Goal: Task Accomplishment & Management: Manage account settings

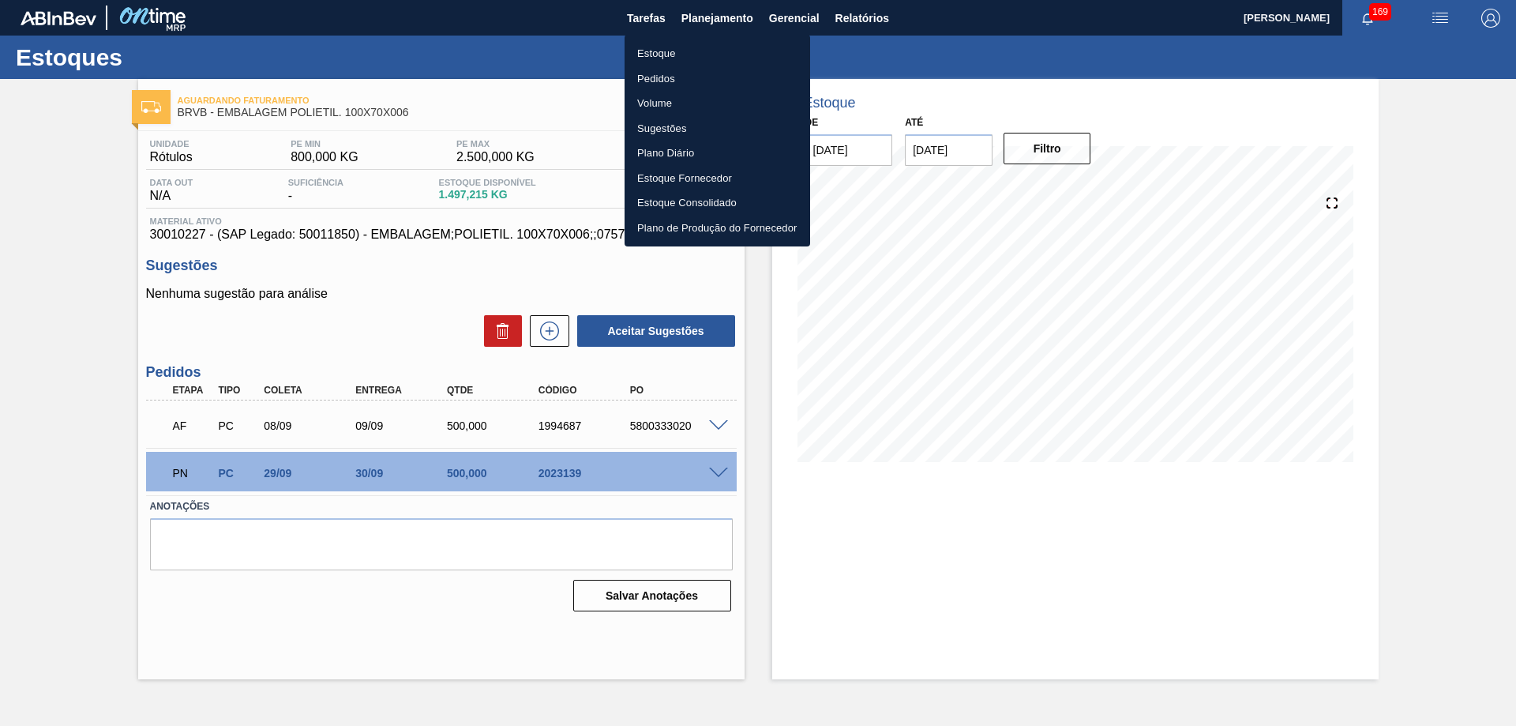
click at [1073, 39] on div at bounding box center [758, 363] width 1516 height 726
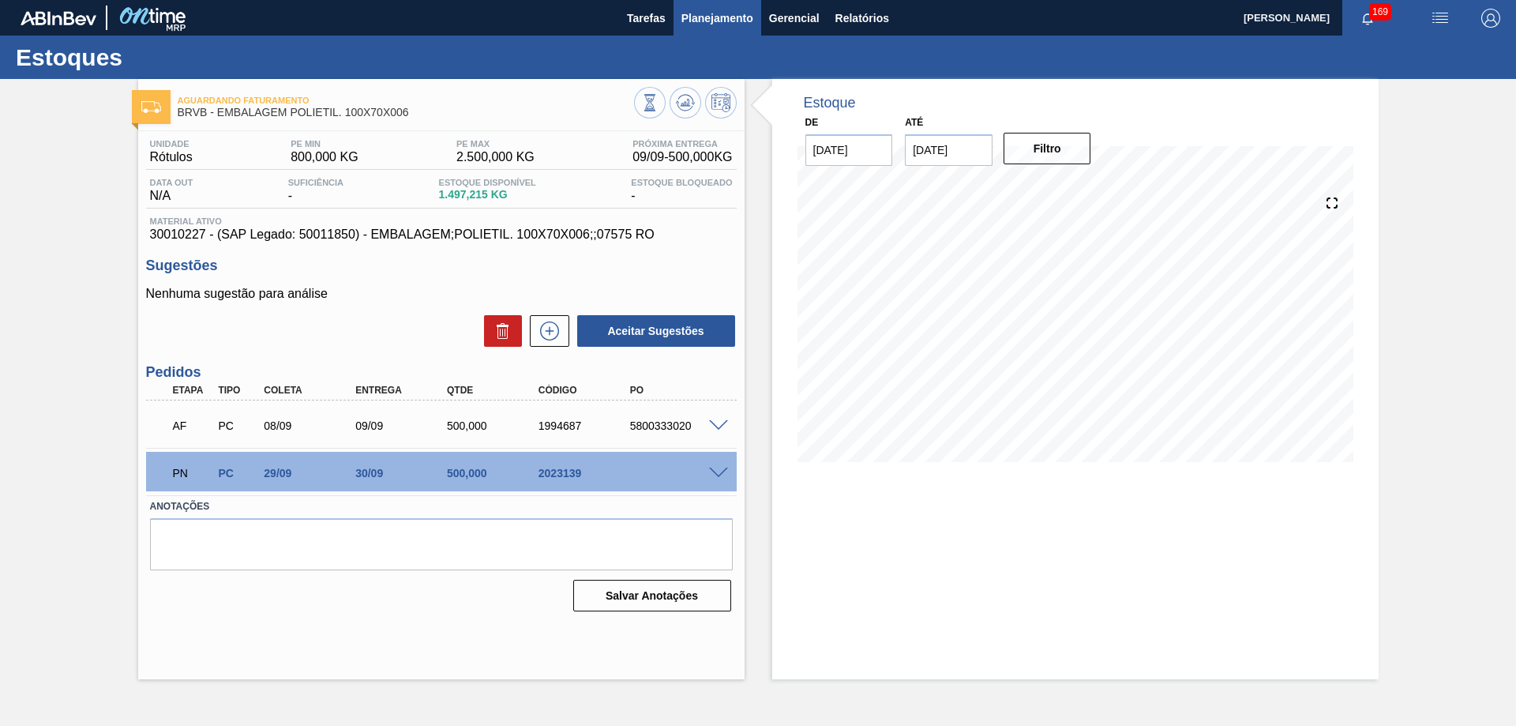
click at [696, 19] on span "Planejamento" at bounding box center [718, 18] width 72 height 19
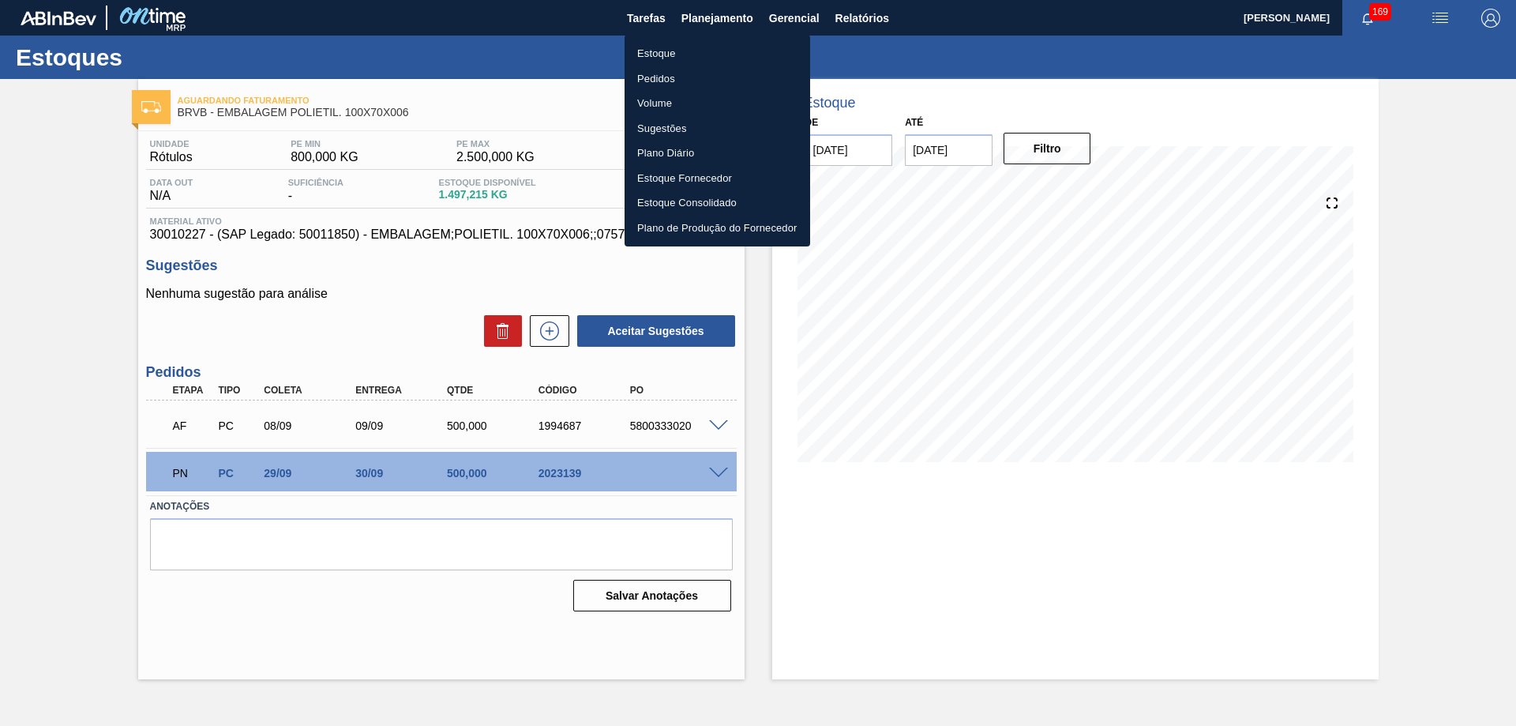
click at [663, 79] on li "Pedidos" at bounding box center [718, 78] width 186 height 25
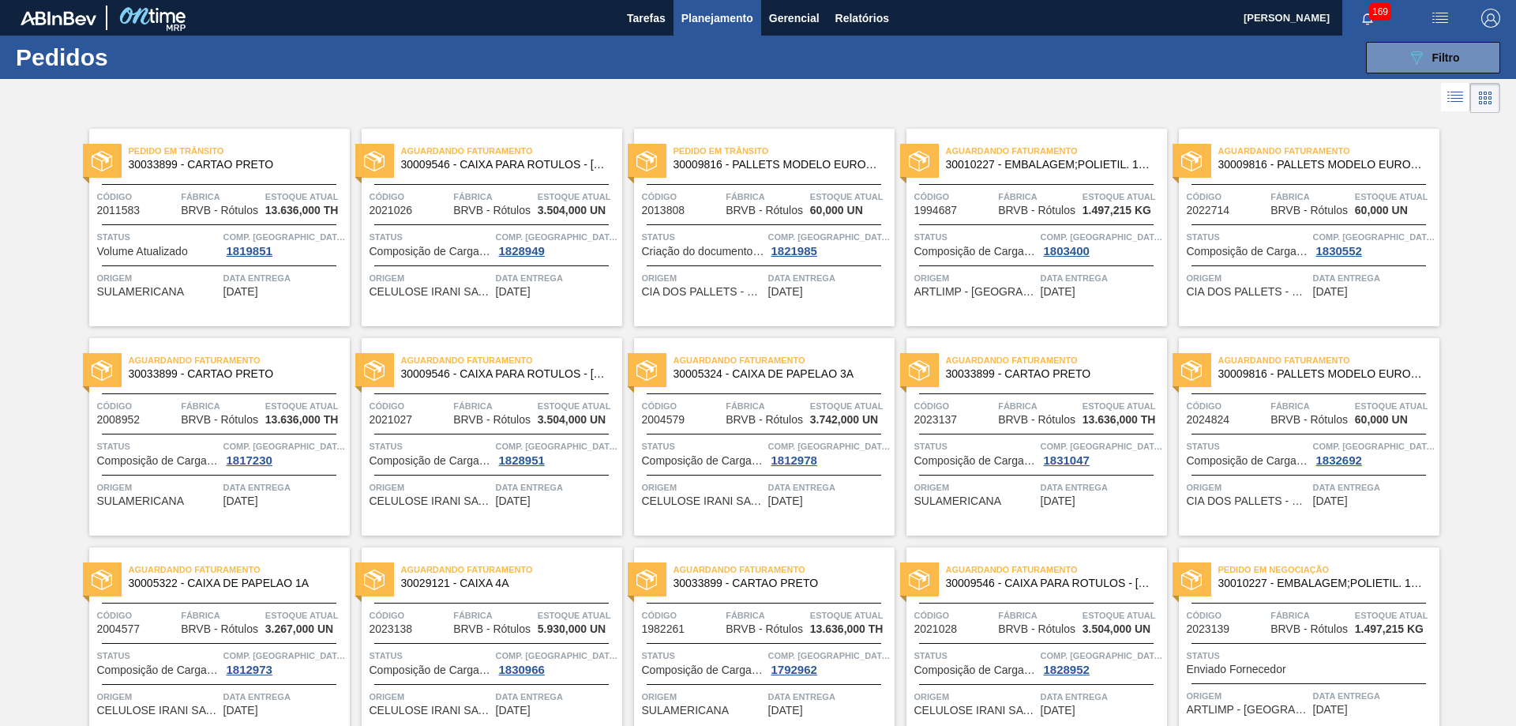
click at [457, 397] on div "Aguardando Faturamento 30009546 - CAIXA PARA ROTULOS - [GEOGRAPHIC_DATA] Código…" at bounding box center [492, 436] width 261 height 197
click at [822, 457] on div "Comp. Carga 1812978" at bounding box center [829, 452] width 122 height 28
click at [769, 370] on span "30005324 - CAIXA DE PAPELAO 3A" at bounding box center [778, 374] width 209 height 12
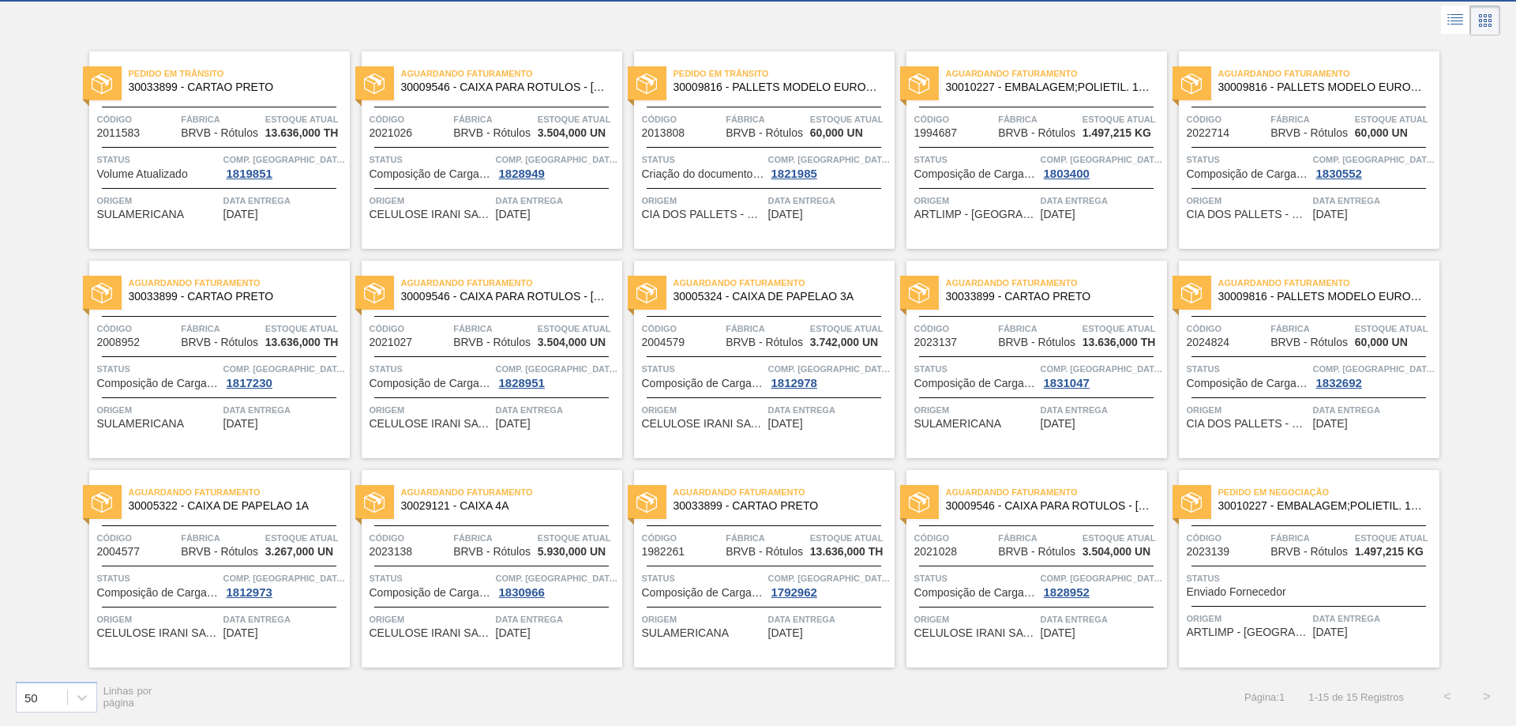
click at [212, 503] on span "30005322 - CAIXA DE PAPELAO 1A" at bounding box center [233, 506] width 209 height 12
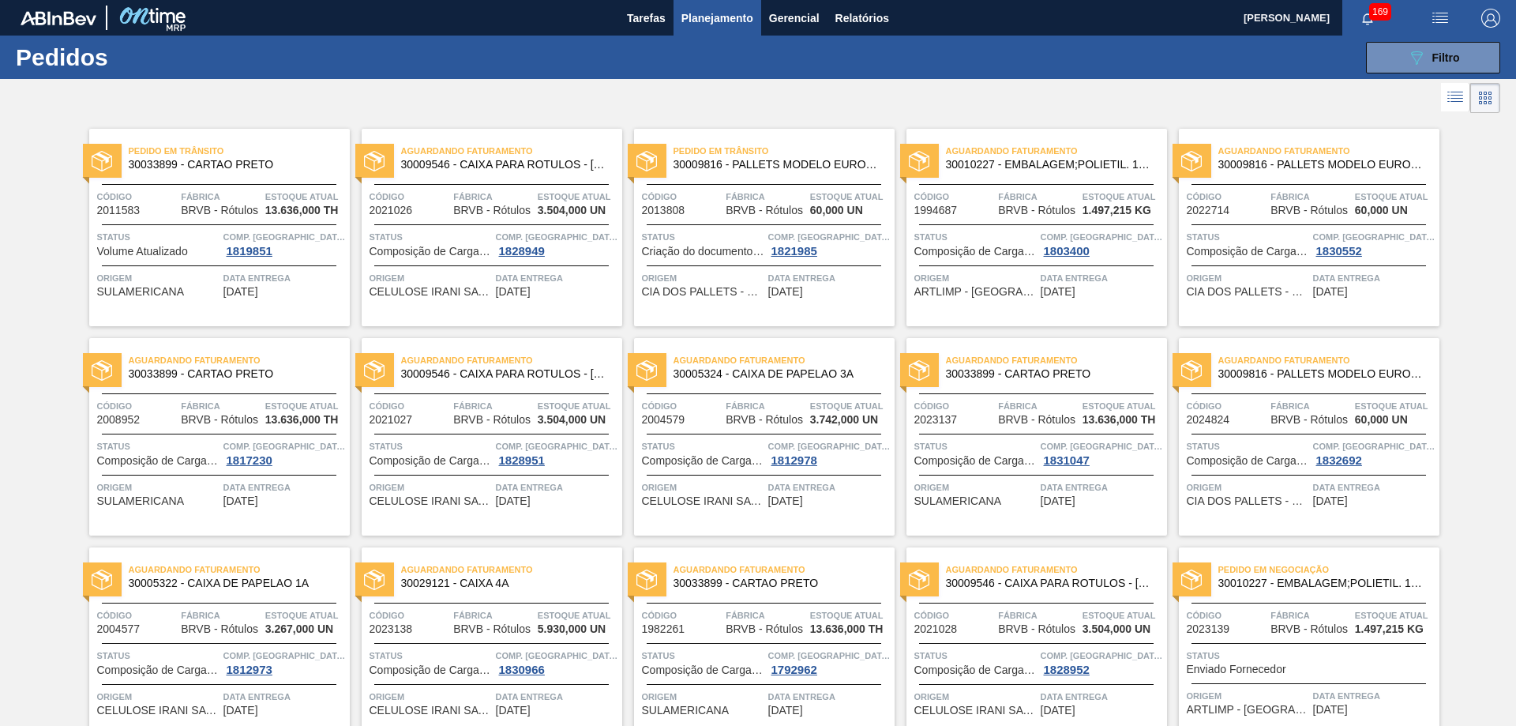
scroll to position [77, 0]
